Goal: Transaction & Acquisition: Purchase product/service

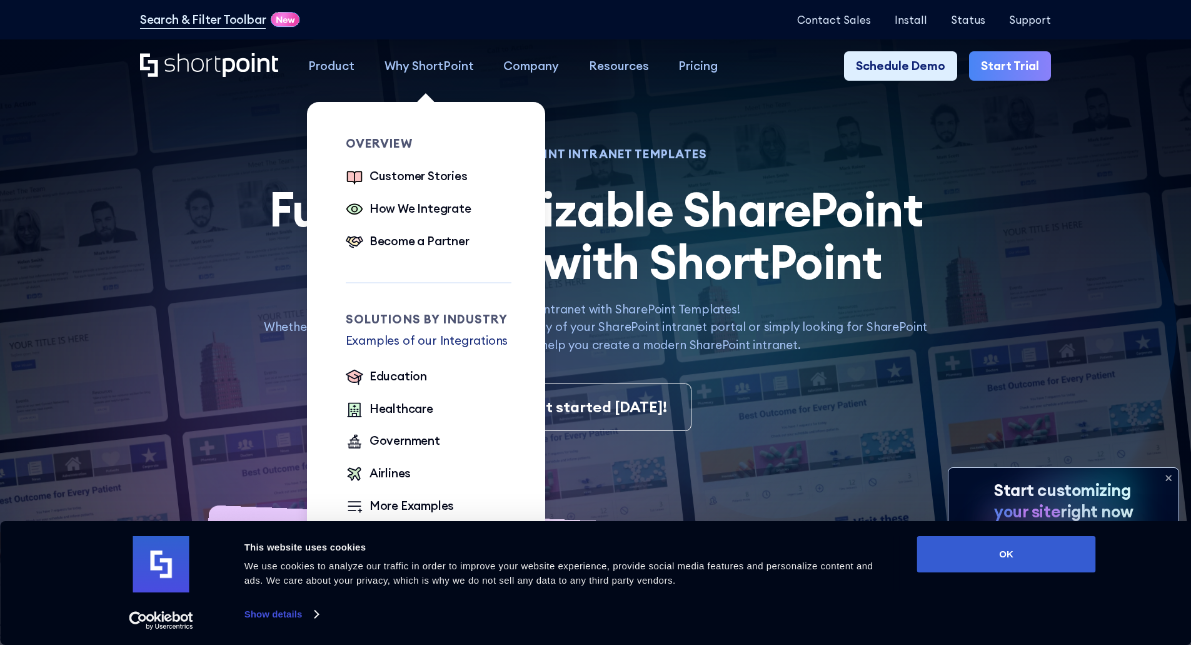
click at [446, 66] on div "Why ShortPoint" at bounding box center [428, 66] width 89 height 18
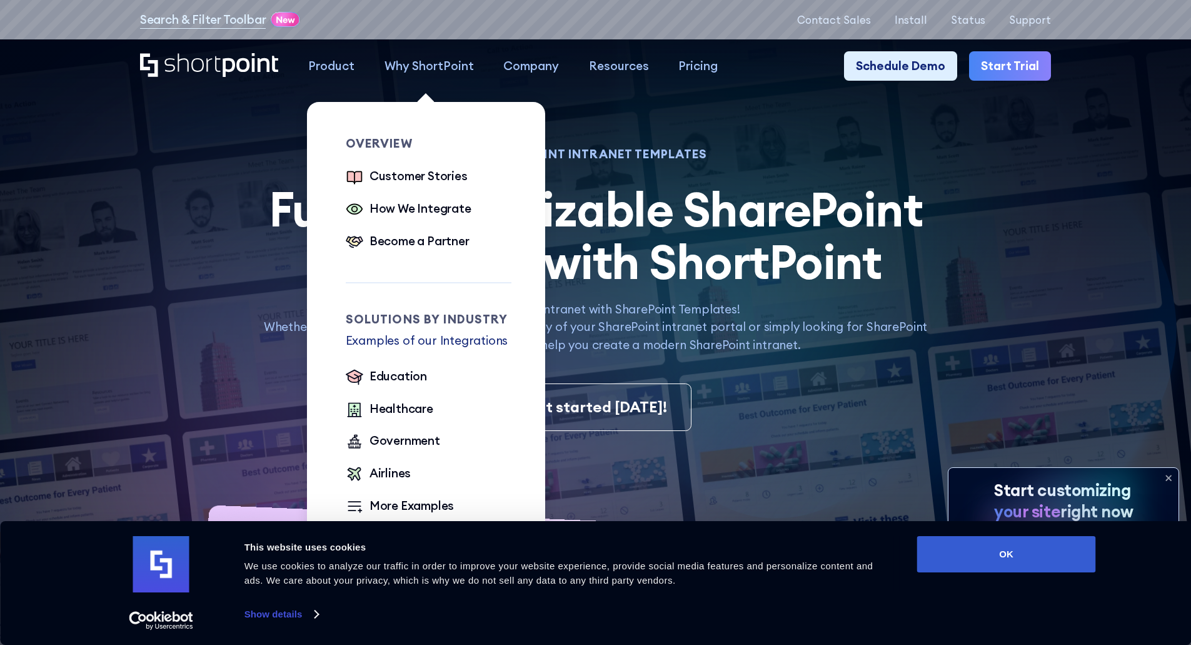
click at [401, 65] on div "Why ShortPoint" at bounding box center [428, 66] width 89 height 18
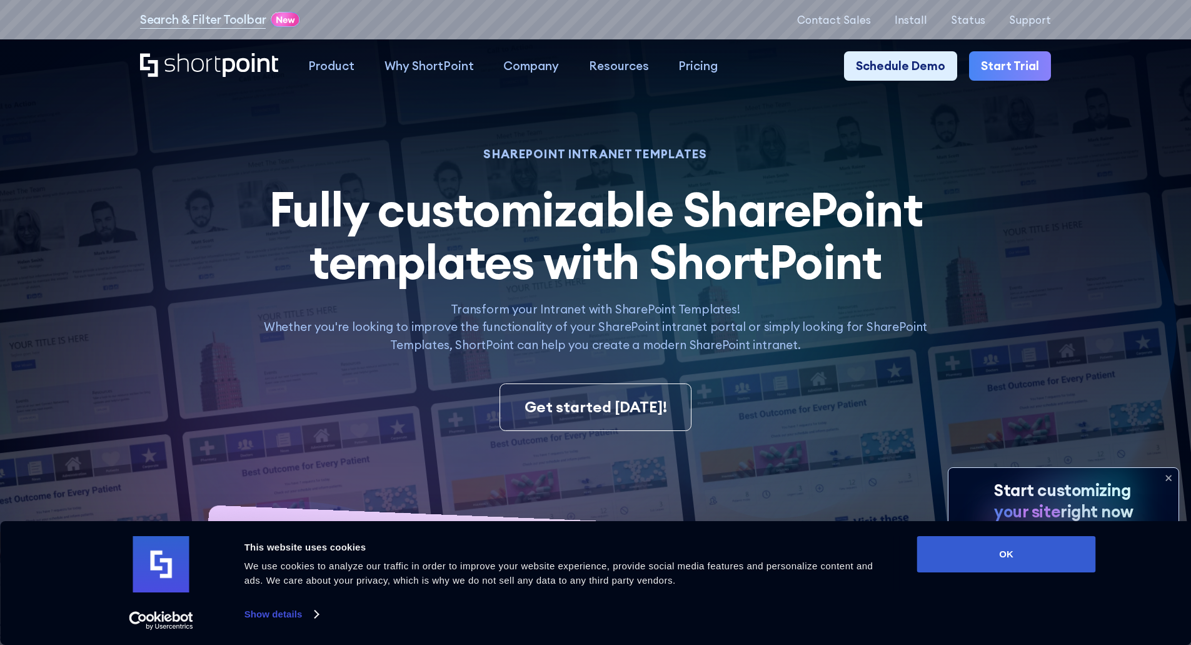
drag, startPoint x: 640, startPoint y: 367, endPoint x: 421, endPoint y: 362, distance: 218.2
click at [1027, 543] on button "OK" at bounding box center [1006, 554] width 179 height 36
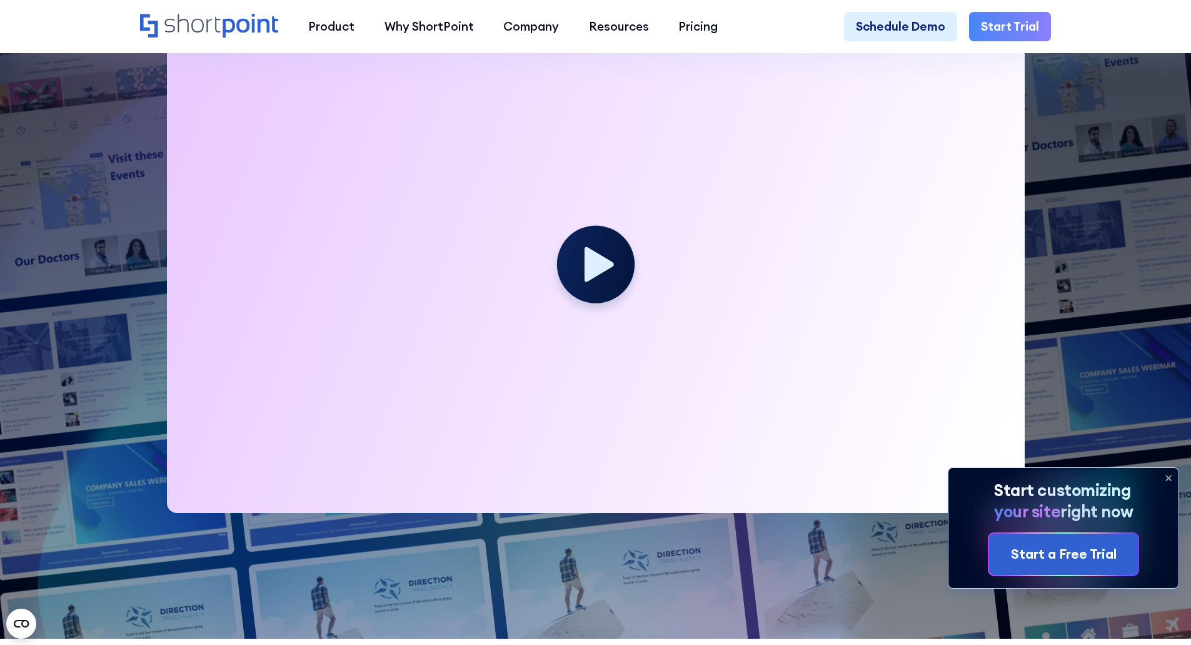
scroll to position [371, 0]
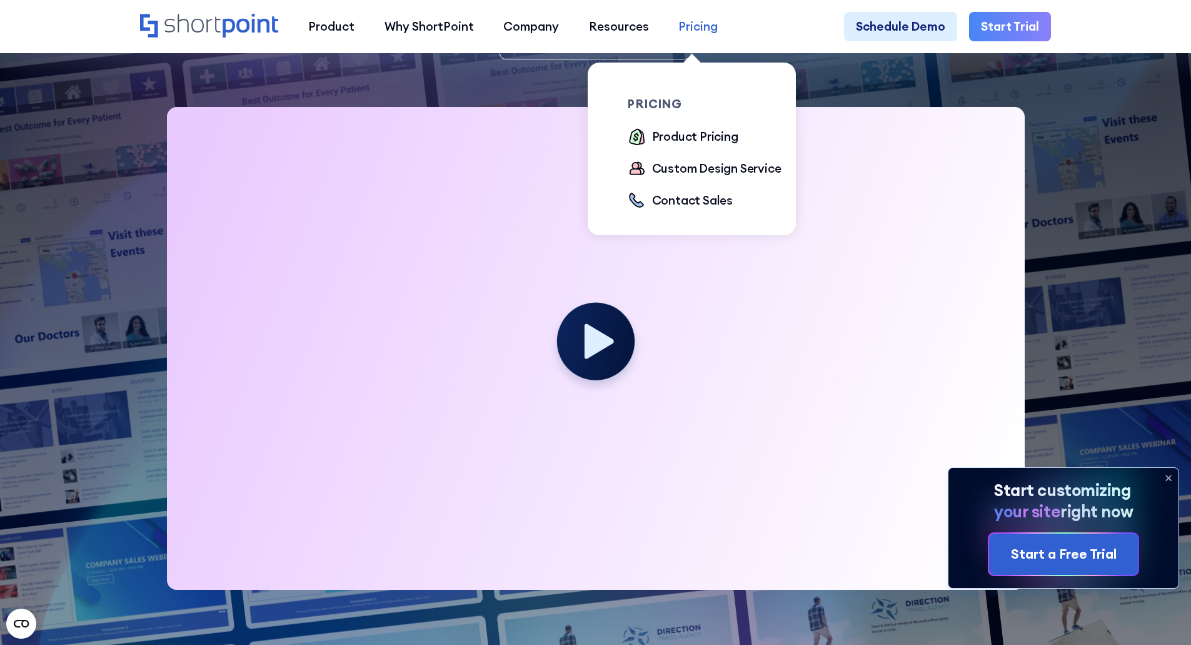
click at [691, 31] on div "Pricing" at bounding box center [697, 27] width 39 height 18
click at [688, 132] on div "Product Pricing" at bounding box center [695, 137] width 86 height 18
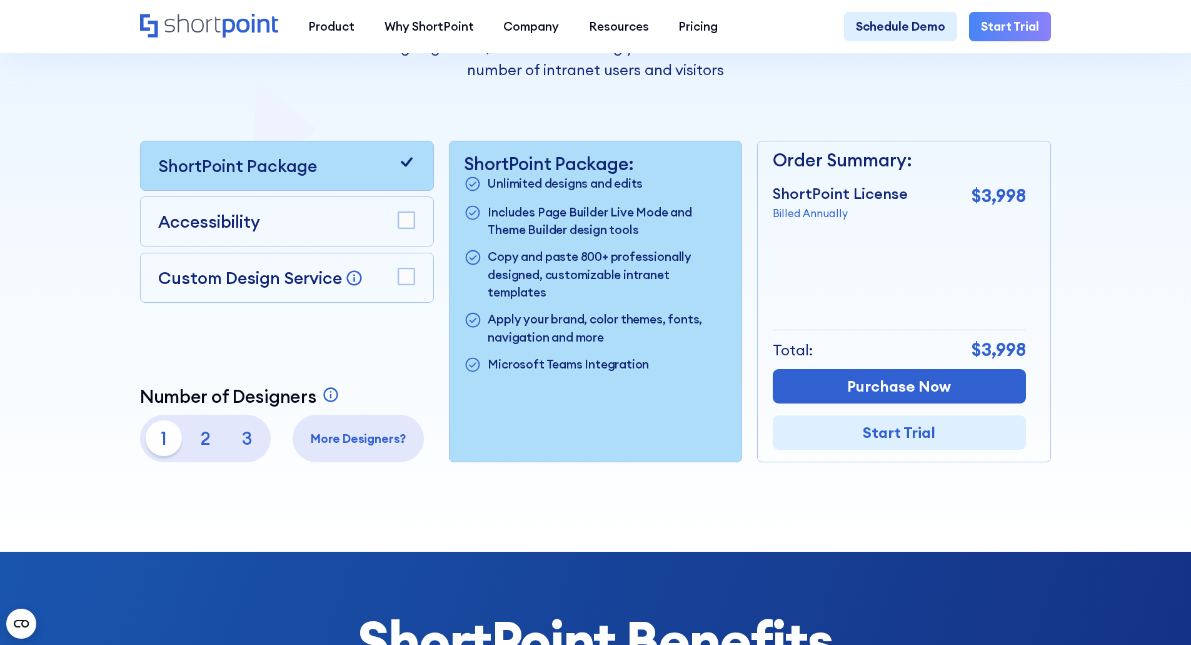
scroll to position [341, 0]
